Goal: Task Accomplishment & Management: Use online tool/utility

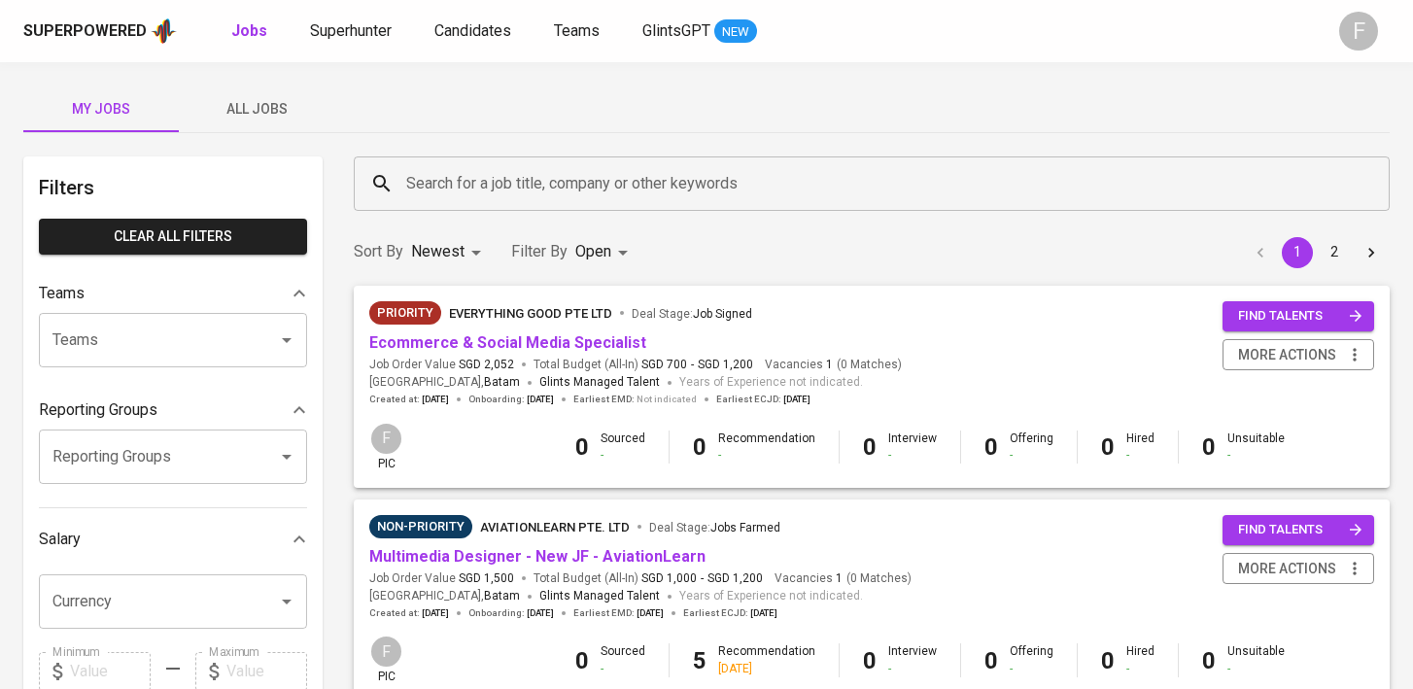
click at [536, 184] on input "Search for a job title, company or other keywords" at bounding box center [876, 183] width 950 height 37
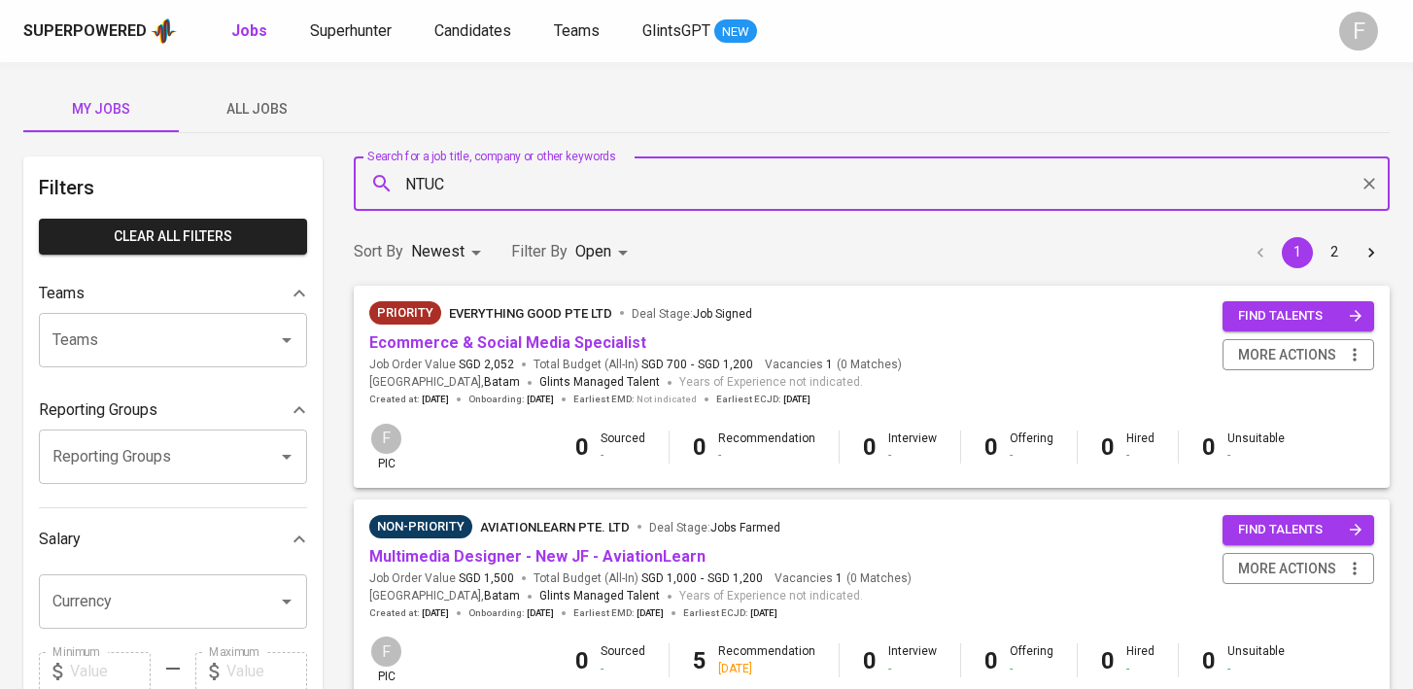
type input "NTUC"
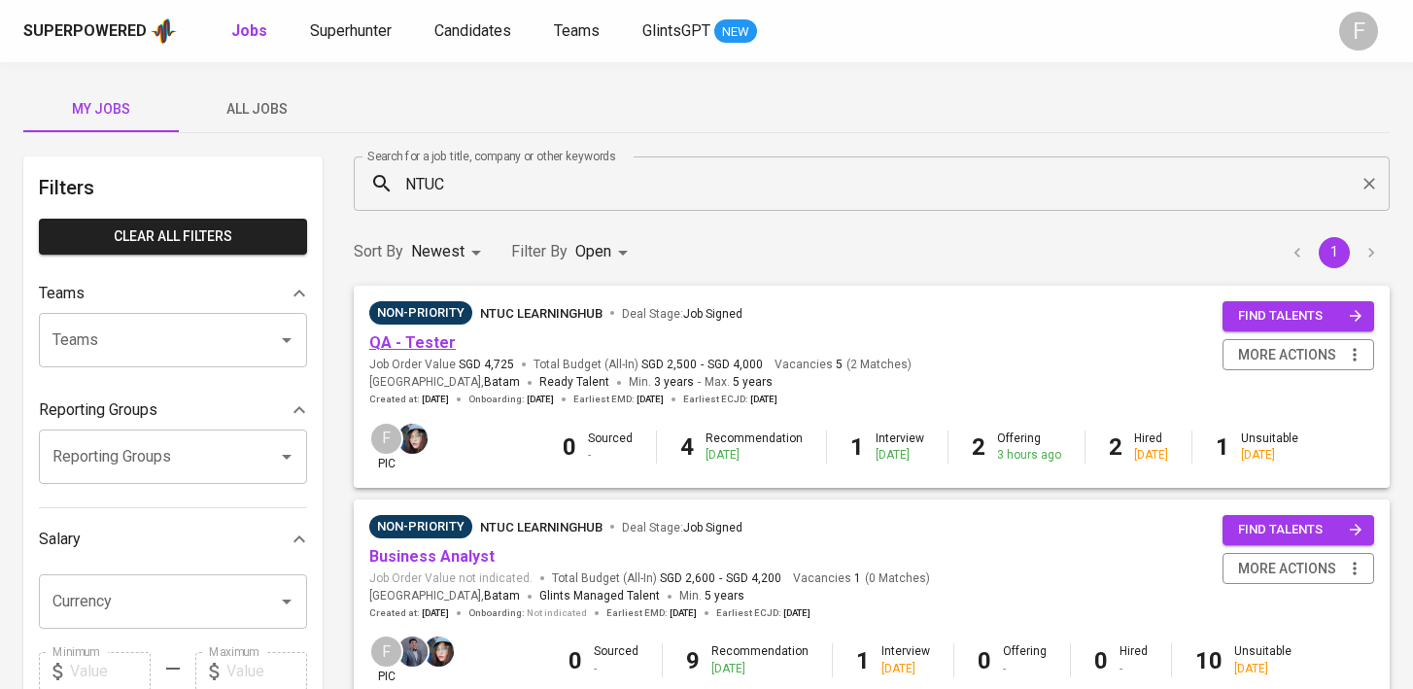
click at [424, 341] on link "QA - Tester" at bounding box center [412, 342] width 86 height 18
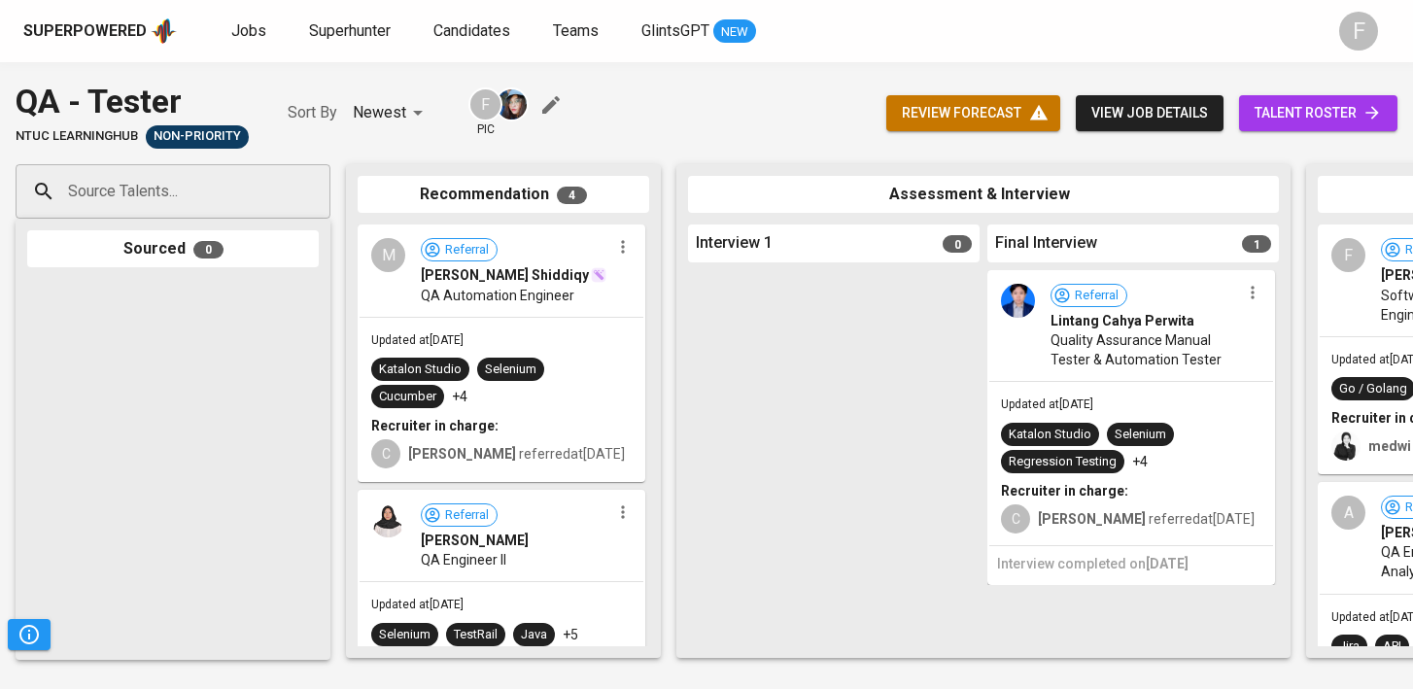
click at [1262, 106] on span "talent roster" at bounding box center [1317, 113] width 127 height 24
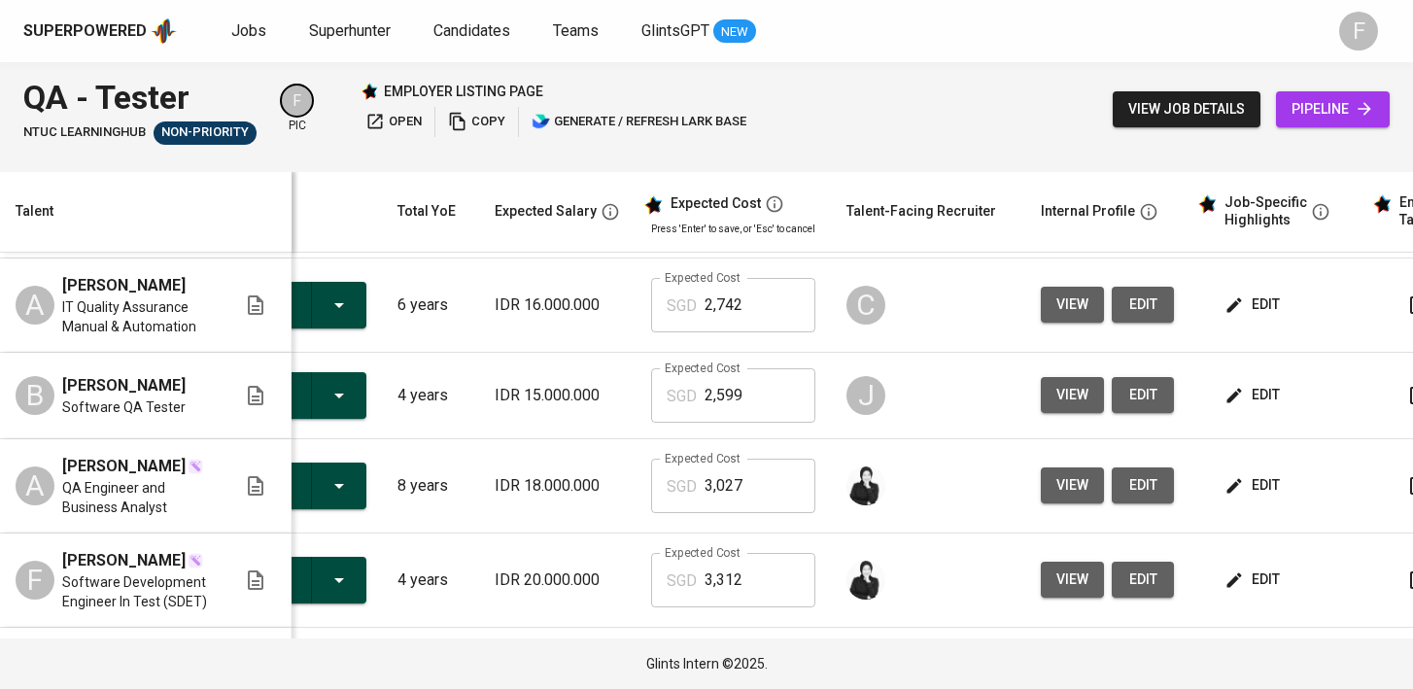
scroll to position [0, 251]
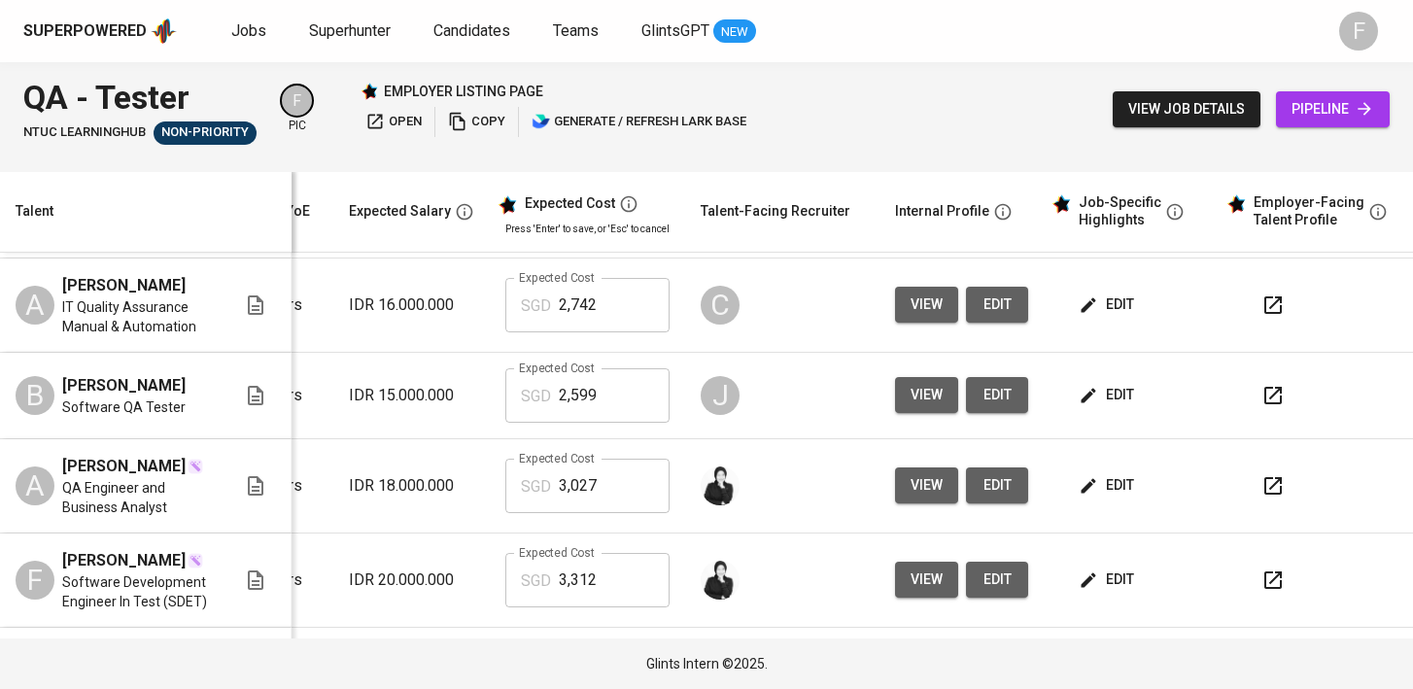
click at [1250, 477] on button "button" at bounding box center [1273, 486] width 47 height 47
click at [1261, 568] on icon "button" at bounding box center [1272, 579] width 23 height 23
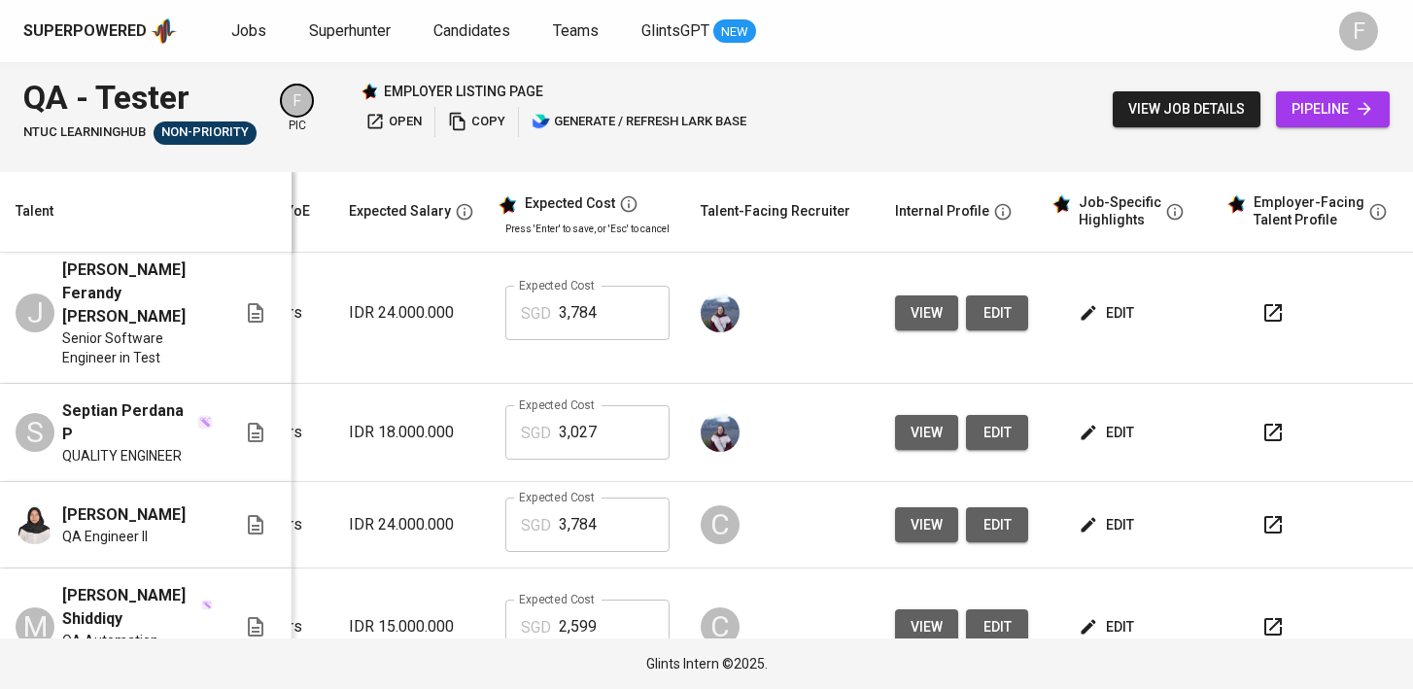
scroll to position [615, 280]
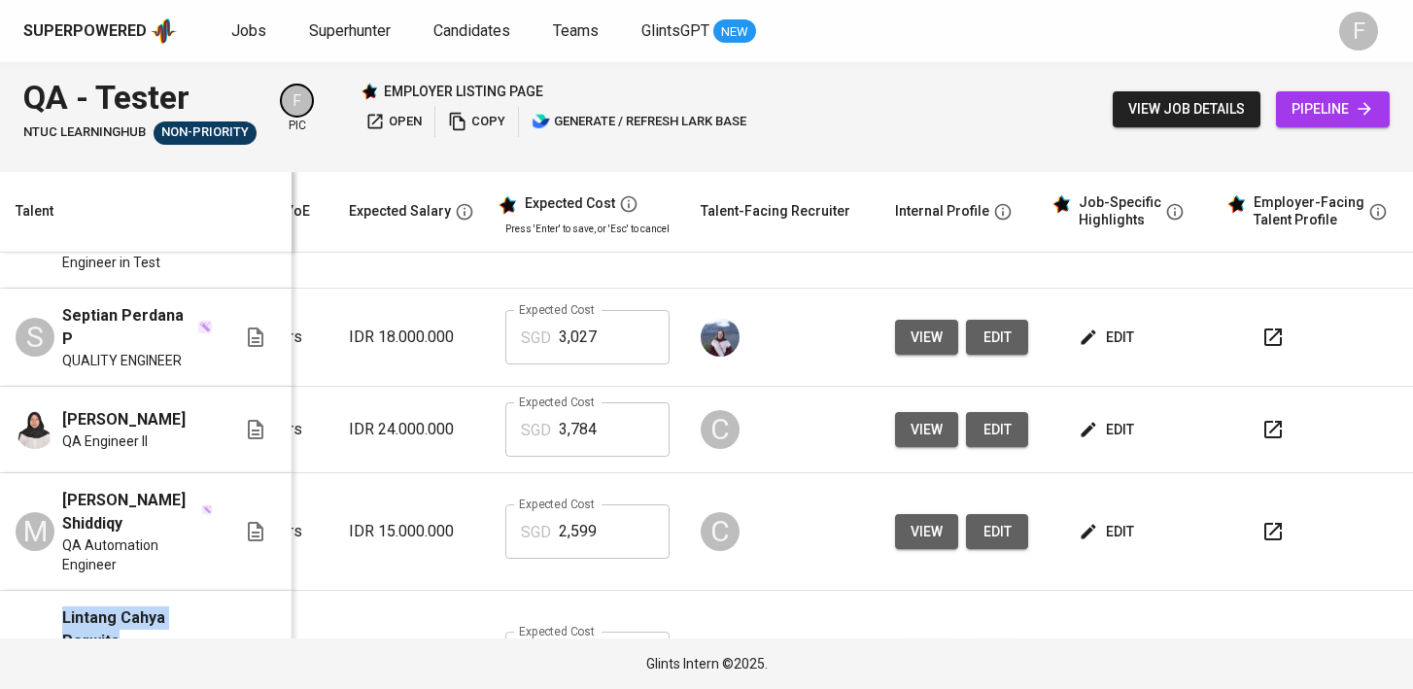
drag, startPoint x: 48, startPoint y: 527, endPoint x: 162, endPoint y: 552, distance: 117.4
click at [162, 606] on div "Lintang Cahya Perwita Quality Assurance Manual Tester & Automation Tester" at bounding box center [126, 658] width 221 height 105
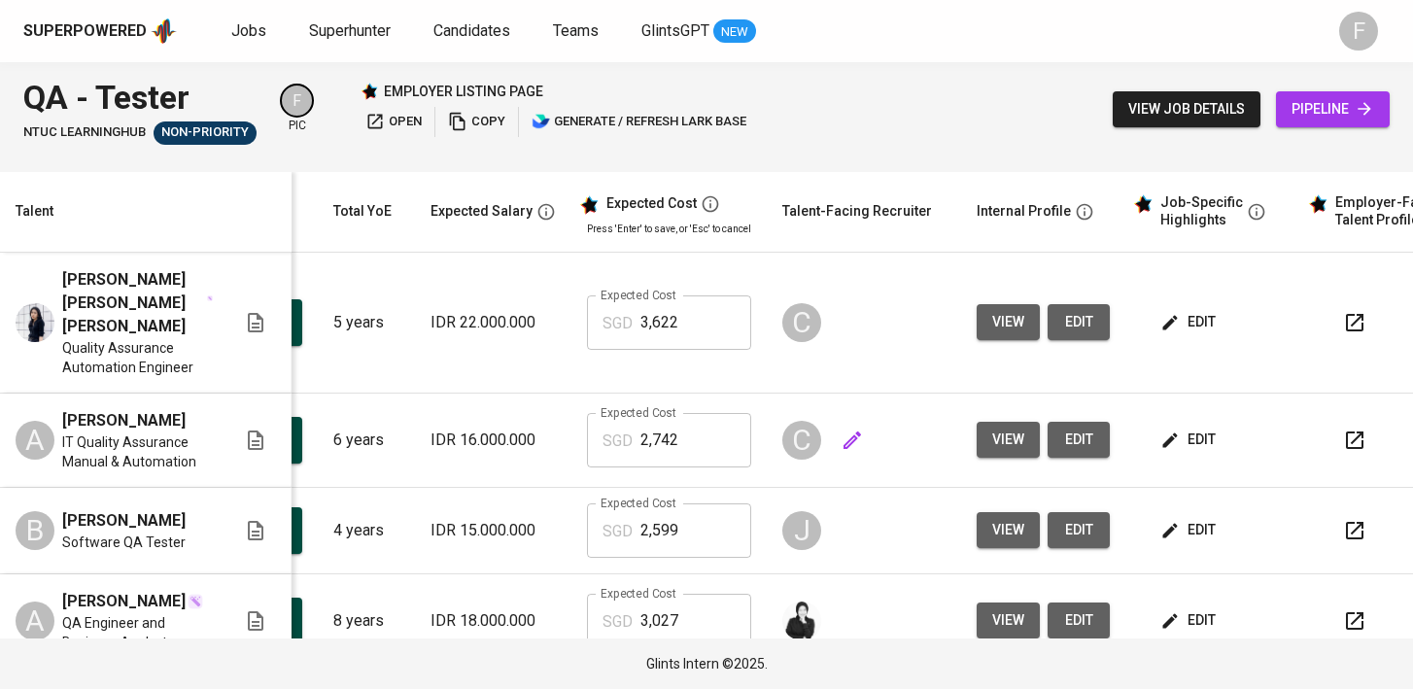
scroll to position [0, 251]
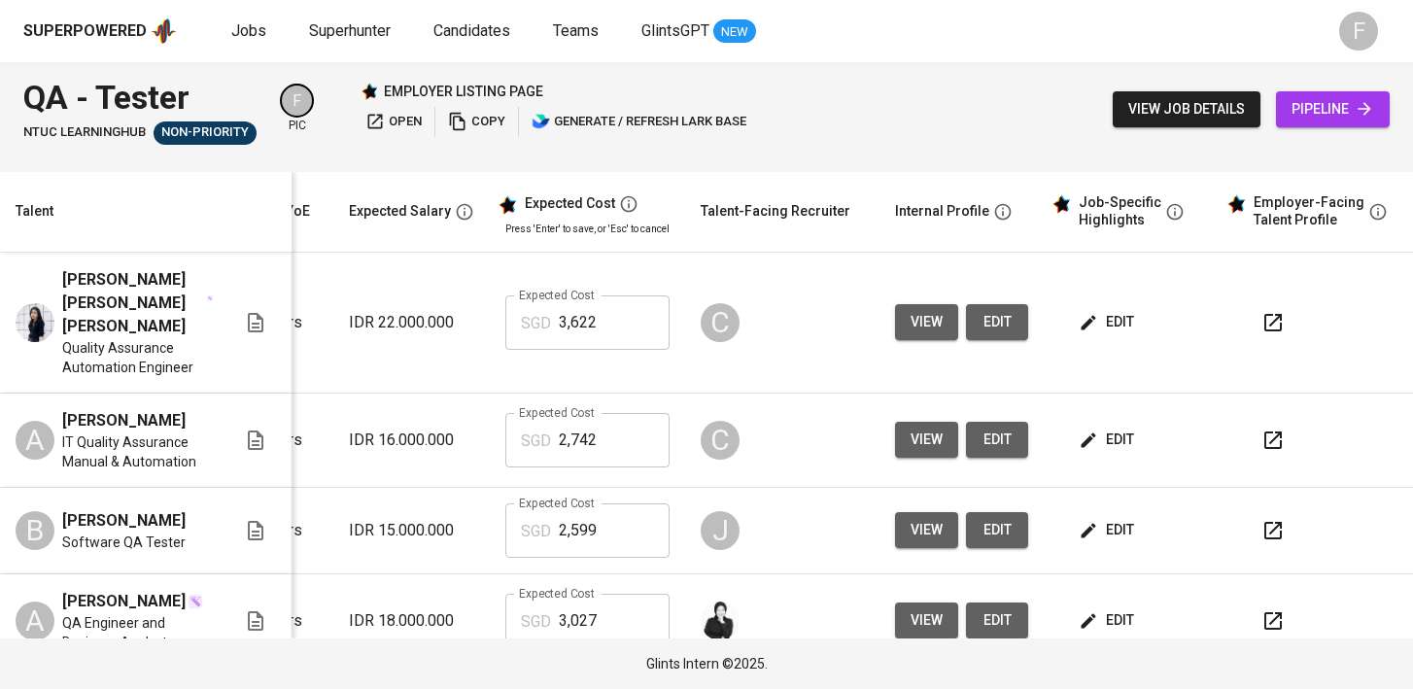
click at [1264, 314] on icon "button" at bounding box center [1272, 322] width 17 height 17
